Goal: Answer question/provide support: Share knowledge or assist other users

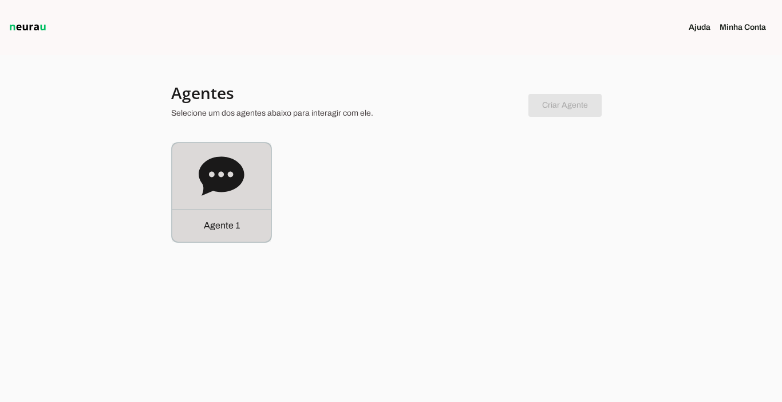
click at [210, 224] on p "Agente 1" at bounding box center [222, 226] width 36 height 14
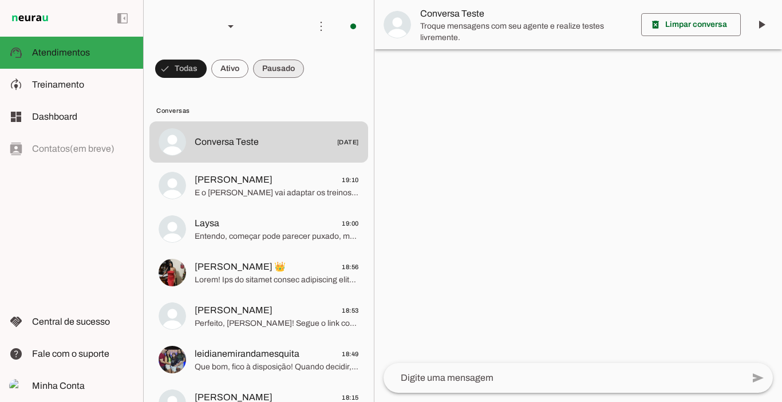
click at [283, 72] on span at bounding box center [278, 68] width 51 height 27
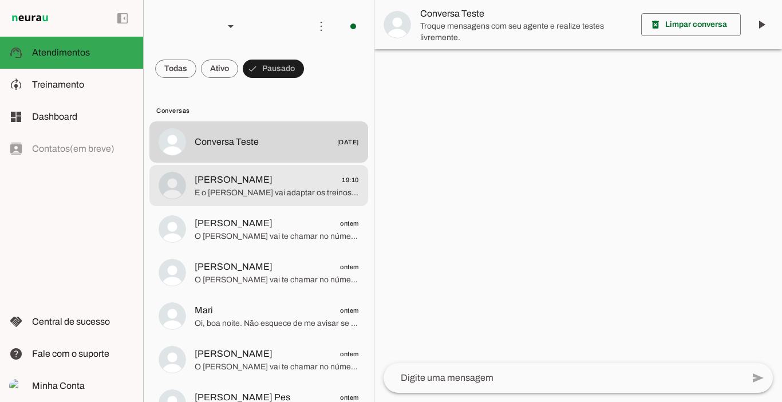
click at [241, 176] on span "[PERSON_NAME]" at bounding box center [234, 180] width 78 height 14
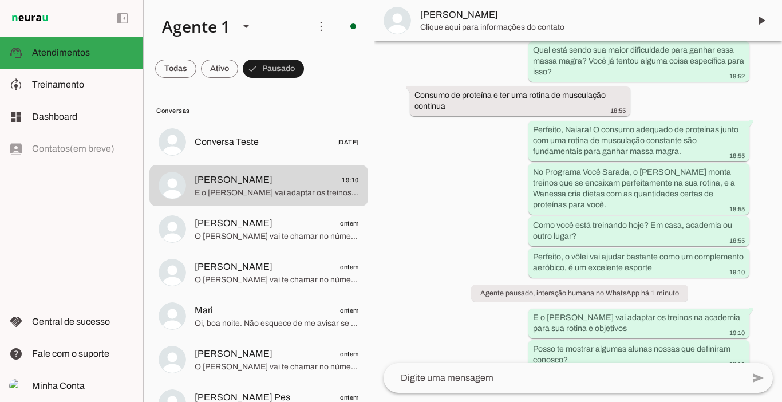
scroll to position [443, 0]
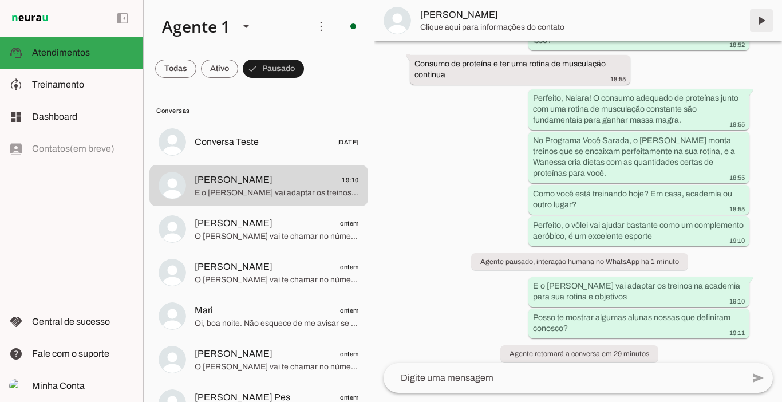
click at [766, 18] on span at bounding box center [760, 20] width 27 height 27
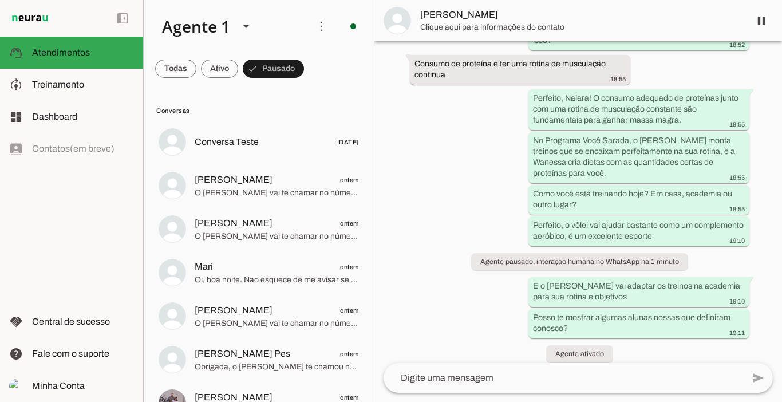
scroll to position [0, 0]
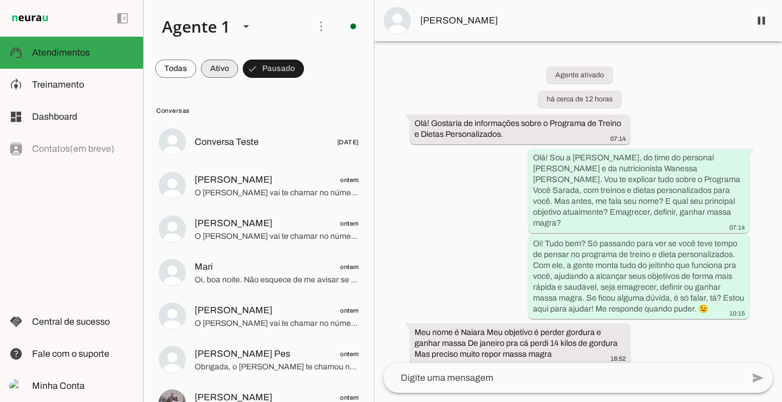
click at [219, 72] on span at bounding box center [219, 68] width 37 height 27
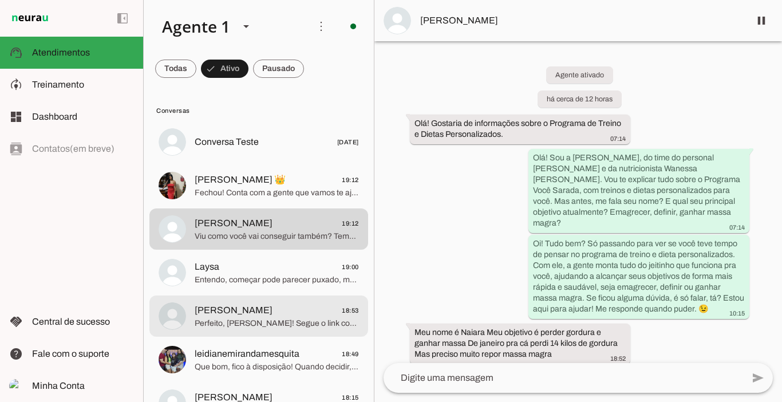
click at [250, 316] on span "[PERSON_NAME] 18:53" at bounding box center [277, 310] width 164 height 14
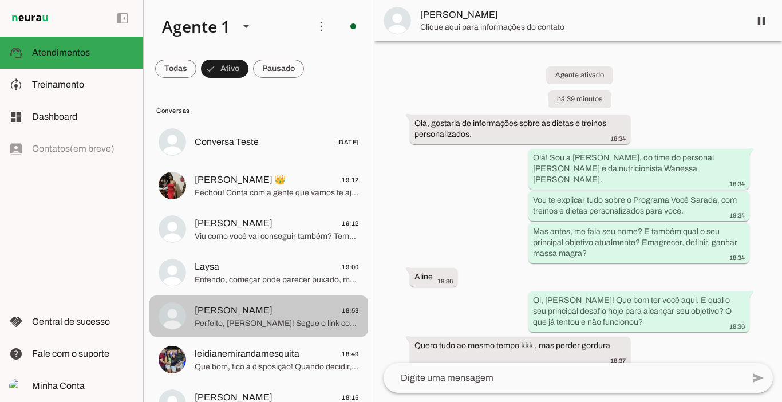
scroll to position [1513, 0]
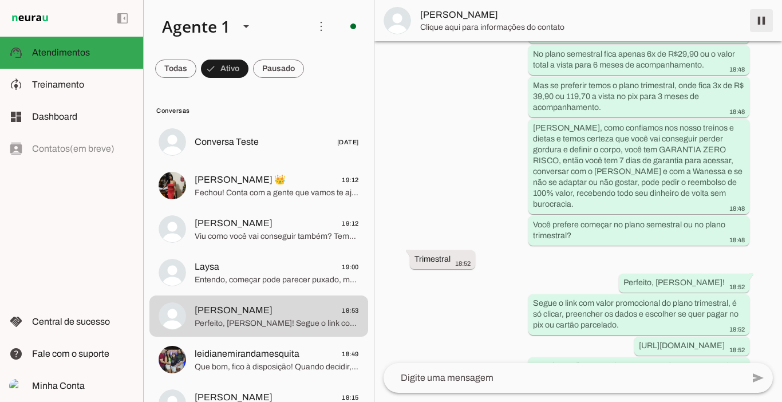
click at [755, 19] on span at bounding box center [760, 20] width 27 height 27
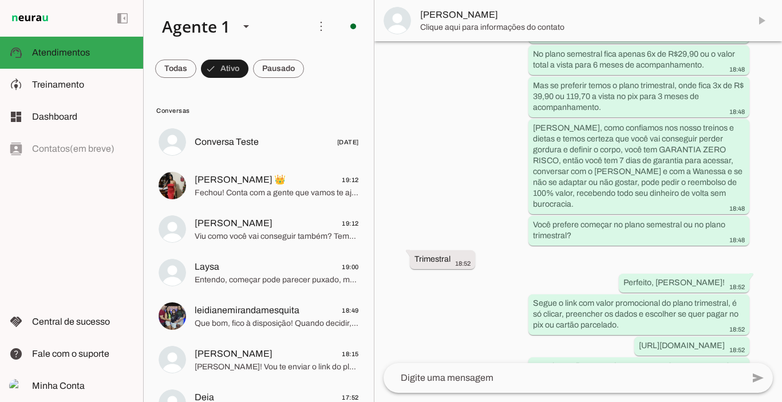
scroll to position [1564, 0]
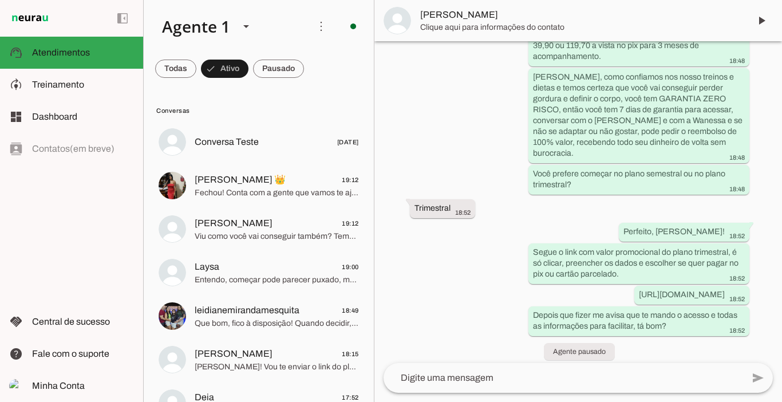
click at [462, 25] on span "Clique aqui para informações do contato" at bounding box center [580, 27] width 320 height 11
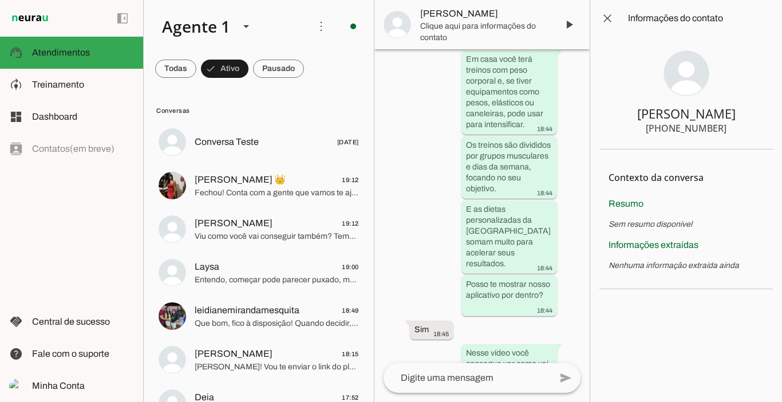
scroll to position [3185, 0]
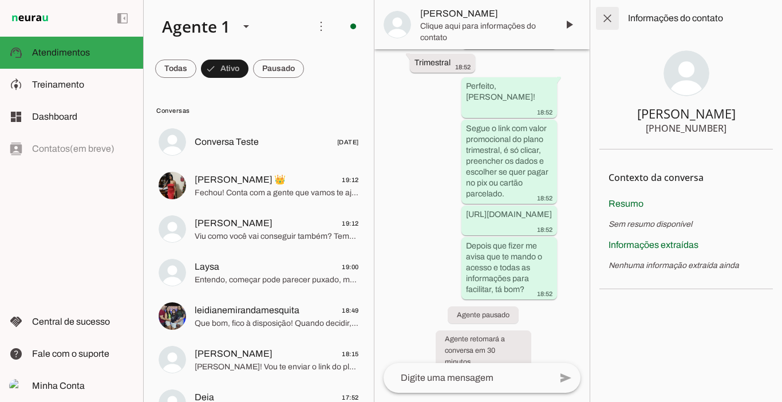
click at [605, 21] on span at bounding box center [606, 18] width 27 height 27
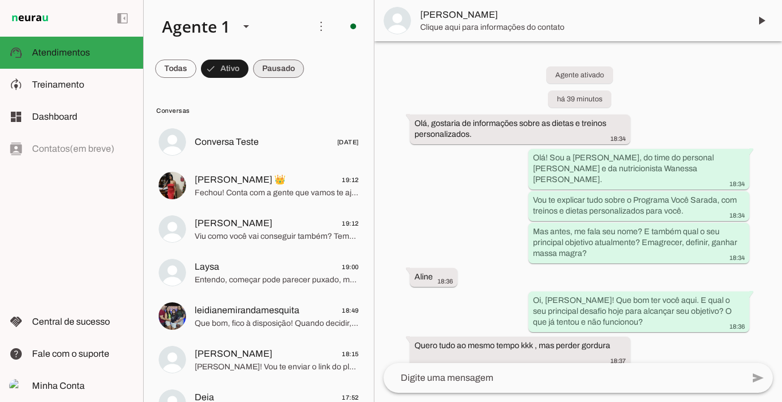
click at [276, 76] on span at bounding box center [278, 68] width 51 height 27
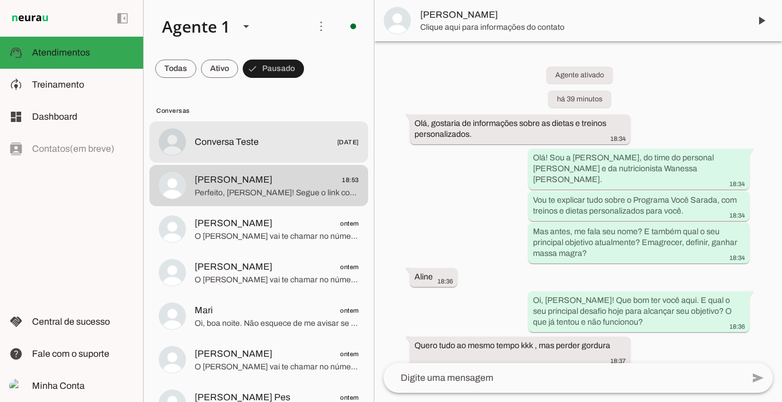
click at [248, 134] on div at bounding box center [277, 142] width 164 height 17
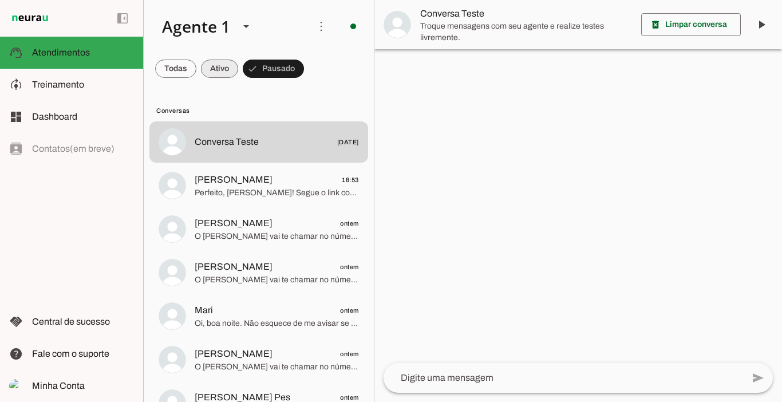
click at [227, 70] on span at bounding box center [219, 68] width 37 height 27
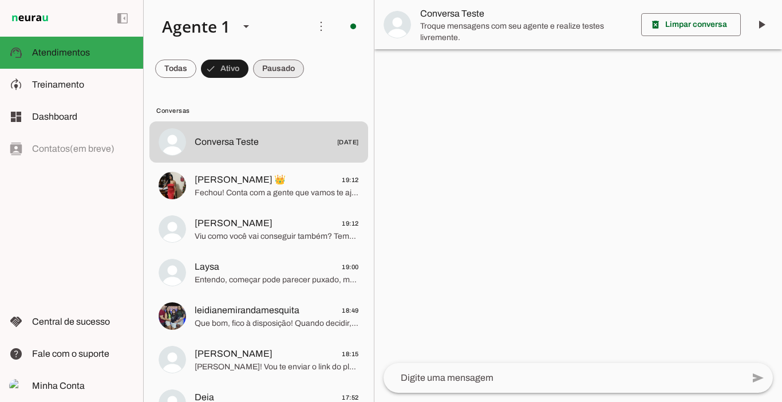
click at [276, 65] on span at bounding box center [278, 68] width 51 height 27
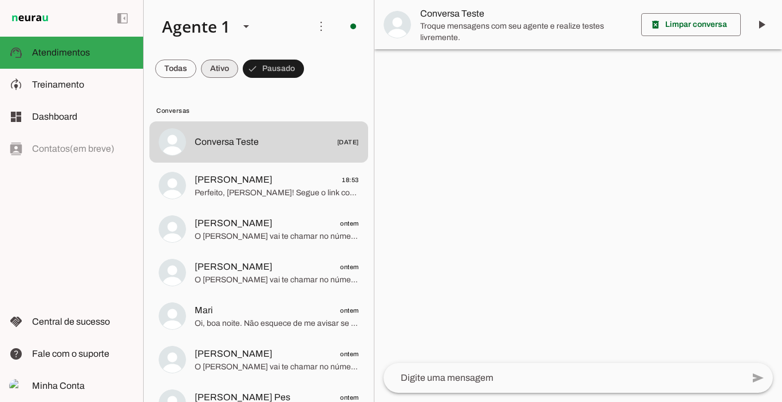
click at [229, 68] on span at bounding box center [219, 68] width 37 height 27
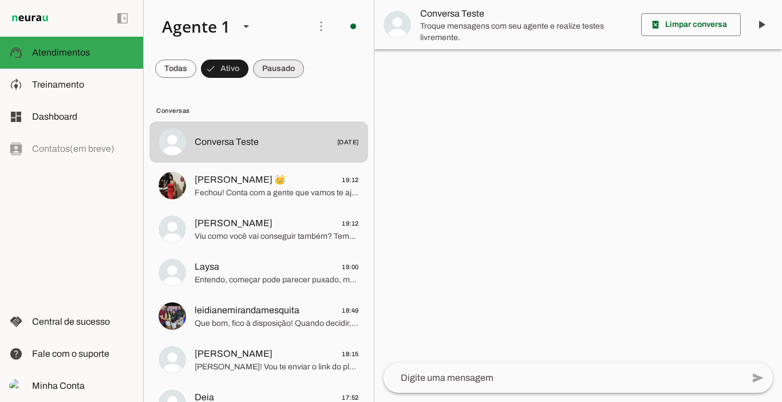
click at [271, 65] on span at bounding box center [278, 68] width 51 height 27
